Goal: Task Accomplishment & Management: Complete application form

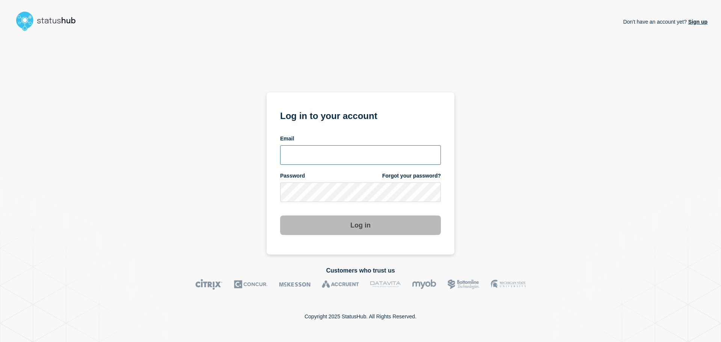
click at [311, 154] on input "email input" at bounding box center [360, 155] width 161 height 20
click at [324, 157] on input "r.shumaker@gwu.edu" at bounding box center [360, 155] width 161 height 20
type input "r.shumaker@email.gwu.edu"
click at [319, 203] on form "Log in to your account Email r.shumaker@email.gwu.edu Password Forgot your pass…" at bounding box center [360, 171] width 161 height 127
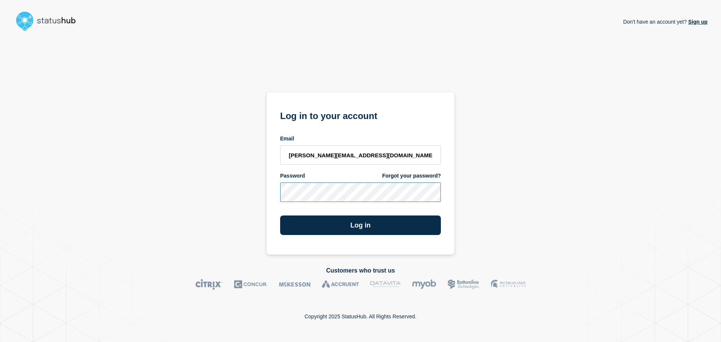
click at [280, 215] on button "Log in" at bounding box center [360, 225] width 161 height 20
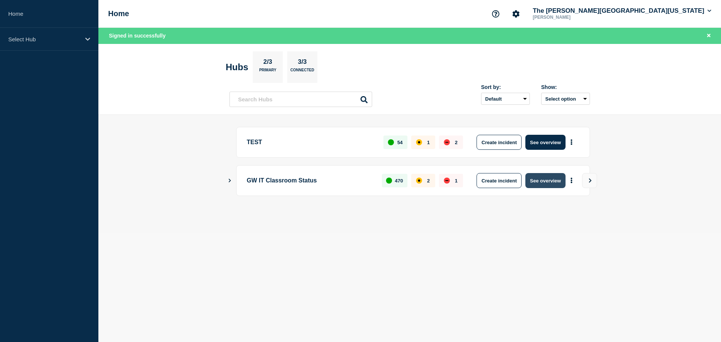
click at [548, 183] on button "See overview" at bounding box center [545, 180] width 40 height 15
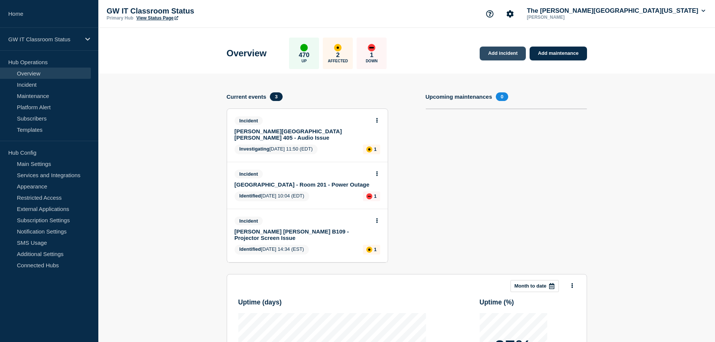
click at [493, 47] on link "Add incident" at bounding box center [503, 54] width 46 height 14
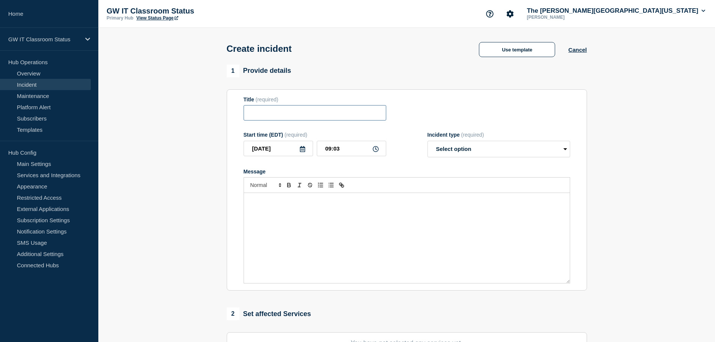
click at [303, 112] on input "Title" at bounding box center [315, 112] width 143 height 15
type input "1"
click at [519, 32] on div "Create incident Use template Cancel" at bounding box center [406, 46] width 377 height 37
click at [512, 46] on button "Use template" at bounding box center [517, 49] width 76 height 15
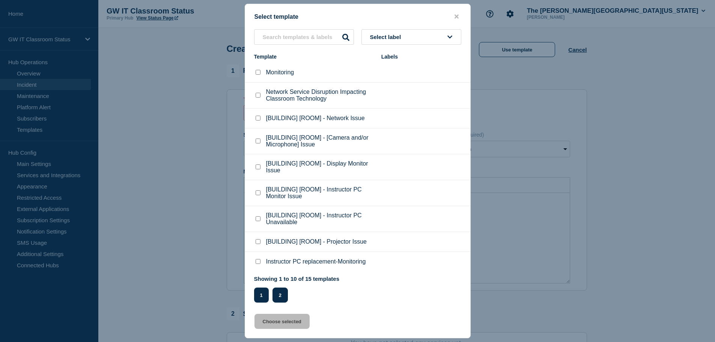
click at [286, 295] on button "2" at bounding box center [280, 295] width 15 height 15
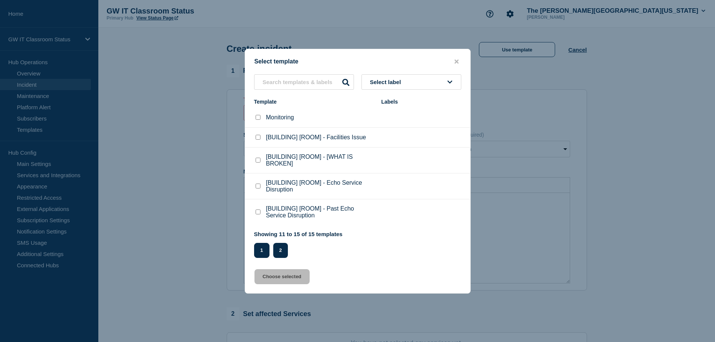
click at [265, 252] on button "1" at bounding box center [261, 250] width 15 height 15
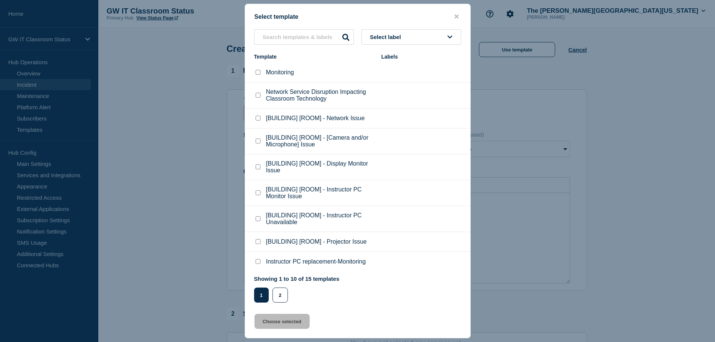
click at [306, 140] on p "[BUILDING] [ROOM] - [Camera and/or Microphone] Issue" at bounding box center [320, 141] width 108 height 14
click at [256, 141] on checkbox"] "[BUILDING] [ROOM] - [Camera and/or Microphone] Issue checkbox" at bounding box center [258, 141] width 5 height 5
checkbox checkbox"] "true"
click at [292, 328] on button "Choose selected" at bounding box center [281, 321] width 55 height 15
type input "[BUILDING] [ROOM] - [Camera and/or Microphone] Issue"
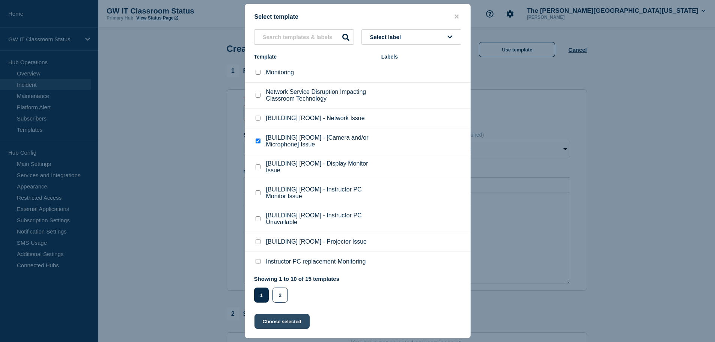
select select "investigating"
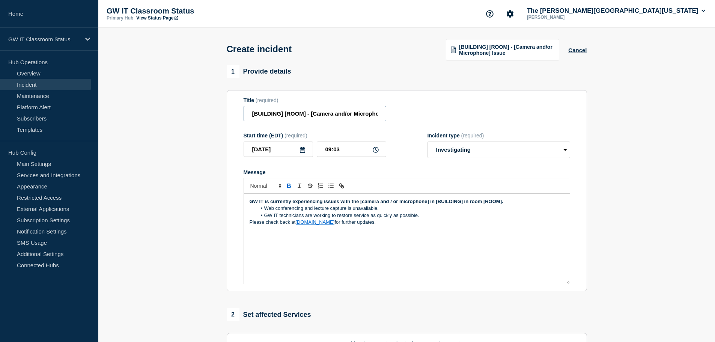
drag, startPoint x: 306, startPoint y: 114, endPoint x: 250, endPoint y: 116, distance: 55.9
click at [250, 116] on input "[BUILDING] [ROOM] - [Camera and/or Microphone] Issue" at bounding box center [315, 113] width 143 height 15
drag, startPoint x: 312, startPoint y: 115, endPoint x: 384, endPoint y: 120, distance: 72.2
click at [382, 121] on input "1957 E st. Room 213 - [Camera and/or Microphone] Issue" at bounding box center [315, 113] width 143 height 15
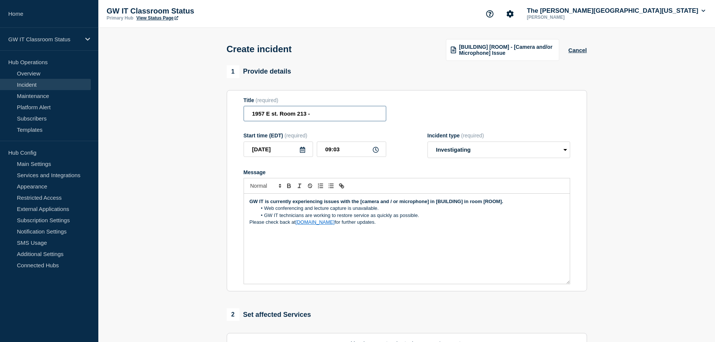
scroll to position [0, 0]
type input "1957 E st. Room 213 - Presenter Camera Issue"
drag, startPoint x: 385, startPoint y: 209, endPoint x: 353, endPoint y: 211, distance: 31.9
click at [353, 211] on li "Web conferencing and lecture capture is unavailable." at bounding box center [410, 208] width 307 height 7
drag, startPoint x: 430, startPoint y: 202, endPoint x: 360, endPoint y: 199, distance: 69.5
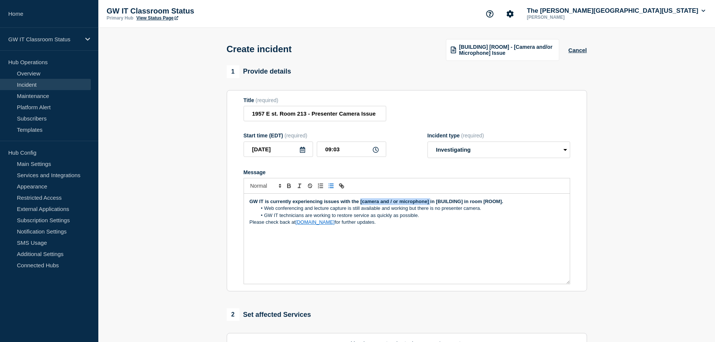
click at [360, 199] on div "GW IT is currently experiencing issues with the [camera and / or microphone] in…" at bounding box center [407, 239] width 326 height 90
drag, startPoint x: 437, startPoint y: 202, endPoint x: 409, endPoint y: 197, distance: 27.8
click at [409, 197] on div "GW IT is currently experiencing issues with the Presenter Camera in [BUILDING] …" at bounding box center [407, 239] width 326 height 90
drag, startPoint x: 470, startPoint y: 201, endPoint x: 451, endPoint y: 199, distance: 18.8
click at [451, 199] on p "GW IT is currently experiencing issues with the Presenter Camera in 1957 E st i…" at bounding box center [407, 201] width 315 height 7
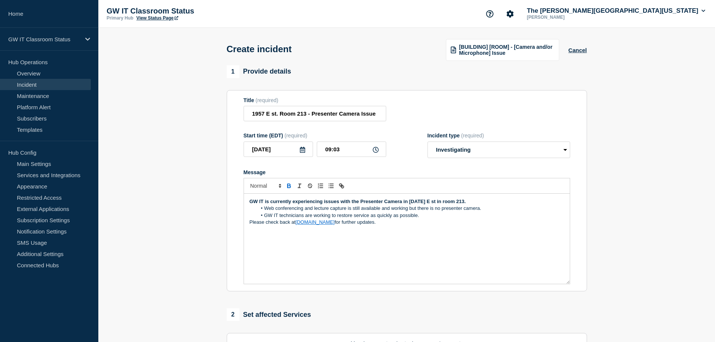
click at [216, 223] on section "1 Provide details Title (required) 1957 E st. Room 213 - Presenter Camera Issue…" at bounding box center [406, 280] width 617 height 430
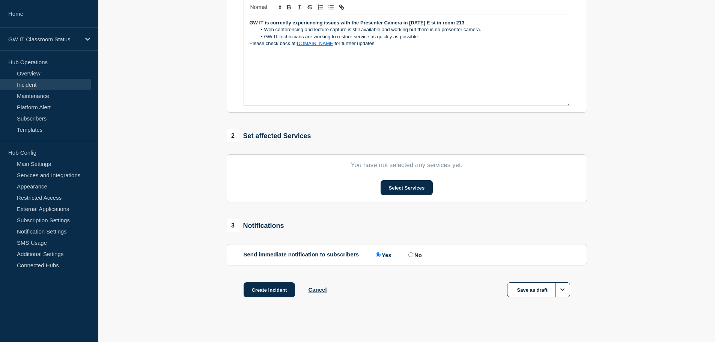
scroll to position [184, 0]
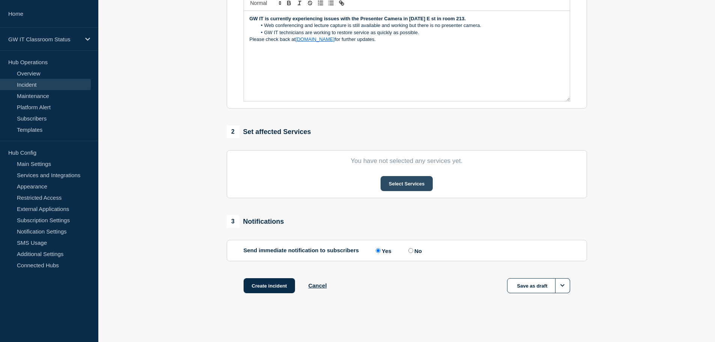
click at [389, 183] on button "Select Services" at bounding box center [407, 183] width 52 height 15
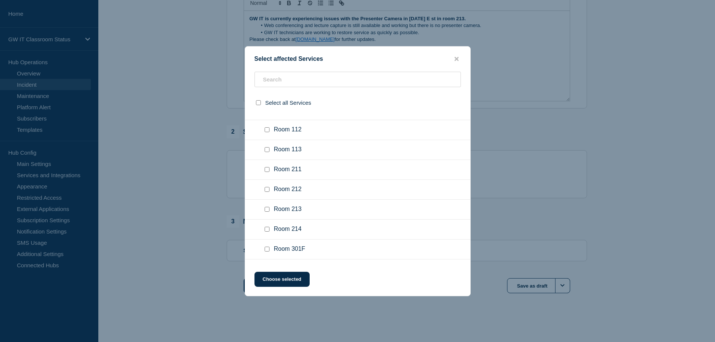
scroll to position [551, 0]
click at [268, 206] on input "Room 213 checkbox" at bounding box center [267, 208] width 5 height 5
checkbox input "true"
click at [289, 277] on button "Choose selected" at bounding box center [281, 279] width 55 height 15
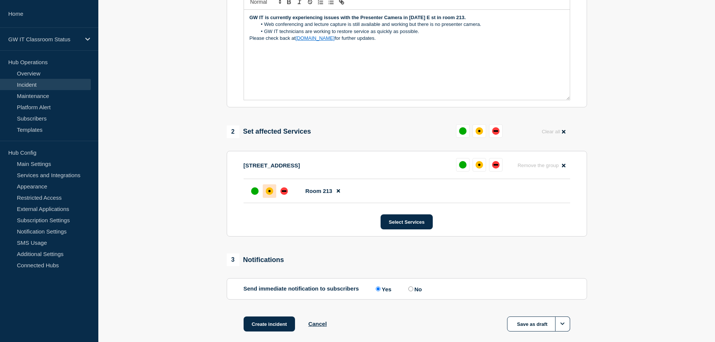
click at [267, 193] on div "affected" at bounding box center [270, 191] width 8 height 8
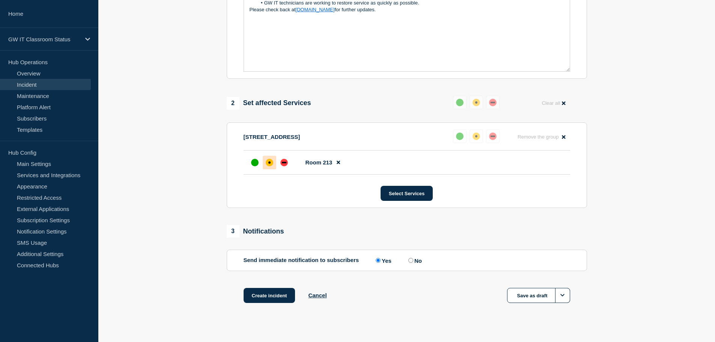
scroll to position [223, 0]
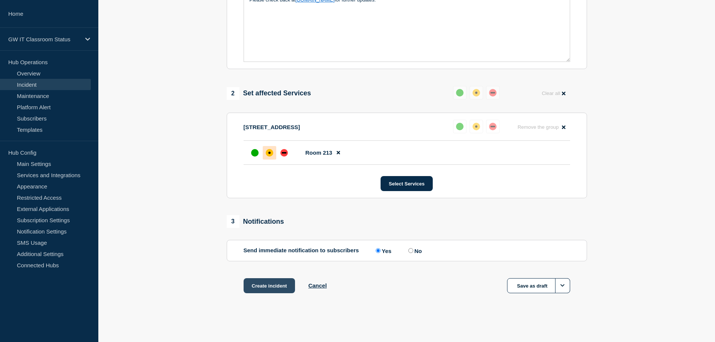
click at [269, 280] on button "Create incident" at bounding box center [270, 285] width 52 height 15
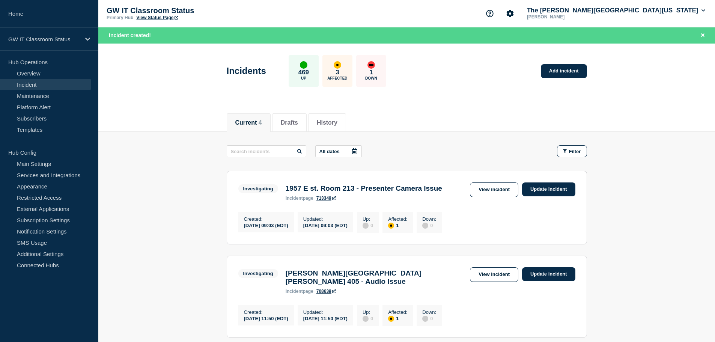
scroll to position [1, 0]
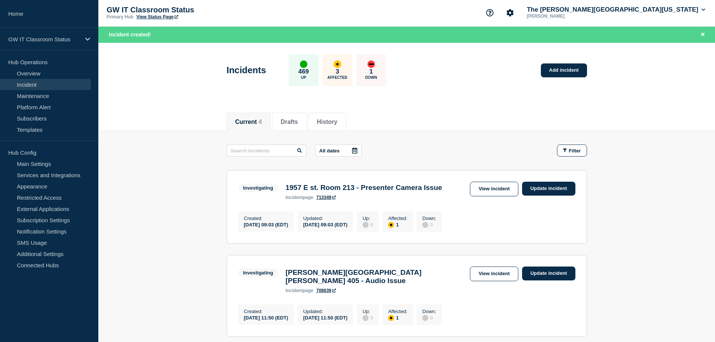
click at [644, 151] on main "All dates Filter Investigating 1 Affected 1957 E st. Room 213 - Presenter Camer…" at bounding box center [406, 328] width 617 height 395
click at [629, 98] on header "Incidents 469 Up 3 Affected 1 Down Add incident" at bounding box center [406, 74] width 617 height 63
click at [425, 107] on div "Current 4 Drafts History" at bounding box center [407, 118] width 360 height 26
